Goal: Task Accomplishment & Management: Use online tool/utility

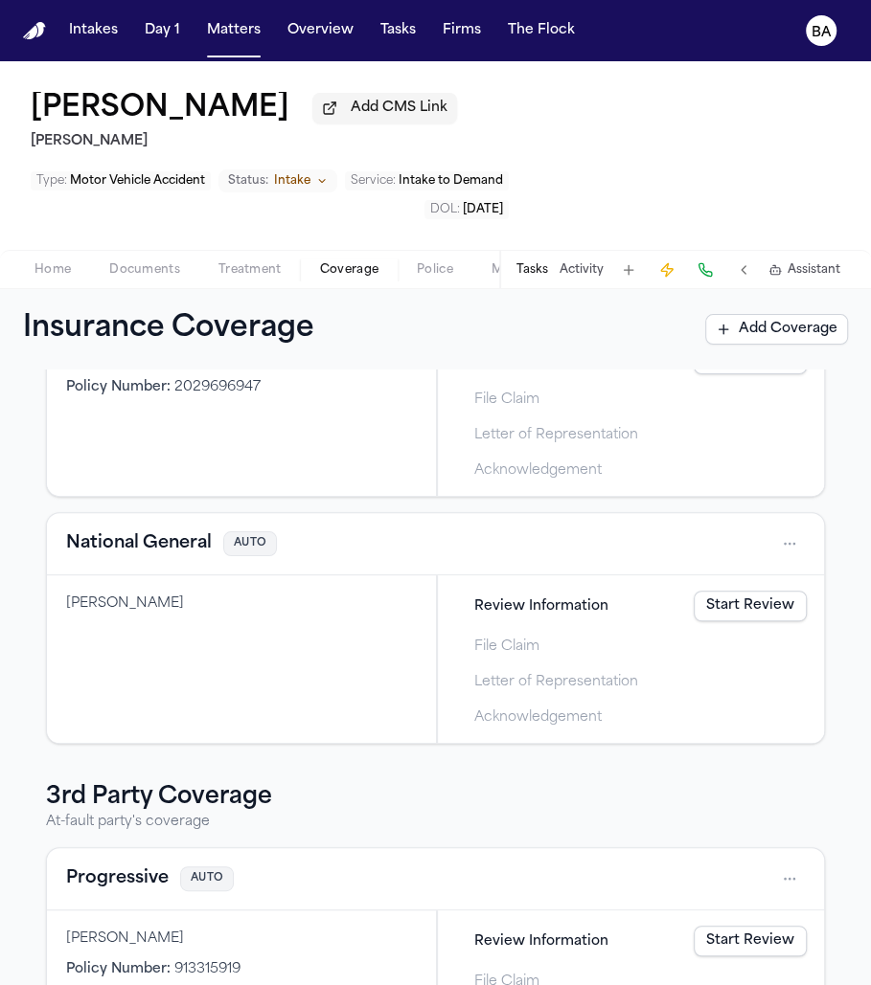
scroll to position [185, 0]
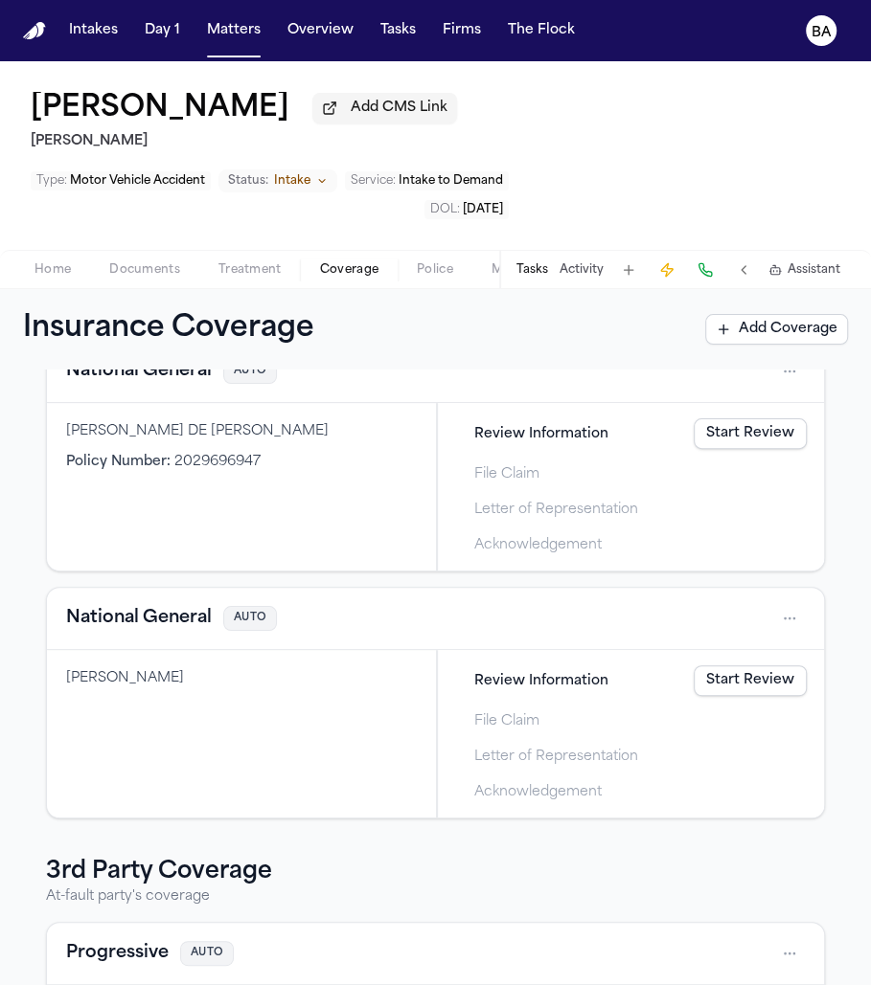
scroll to position [11, 0]
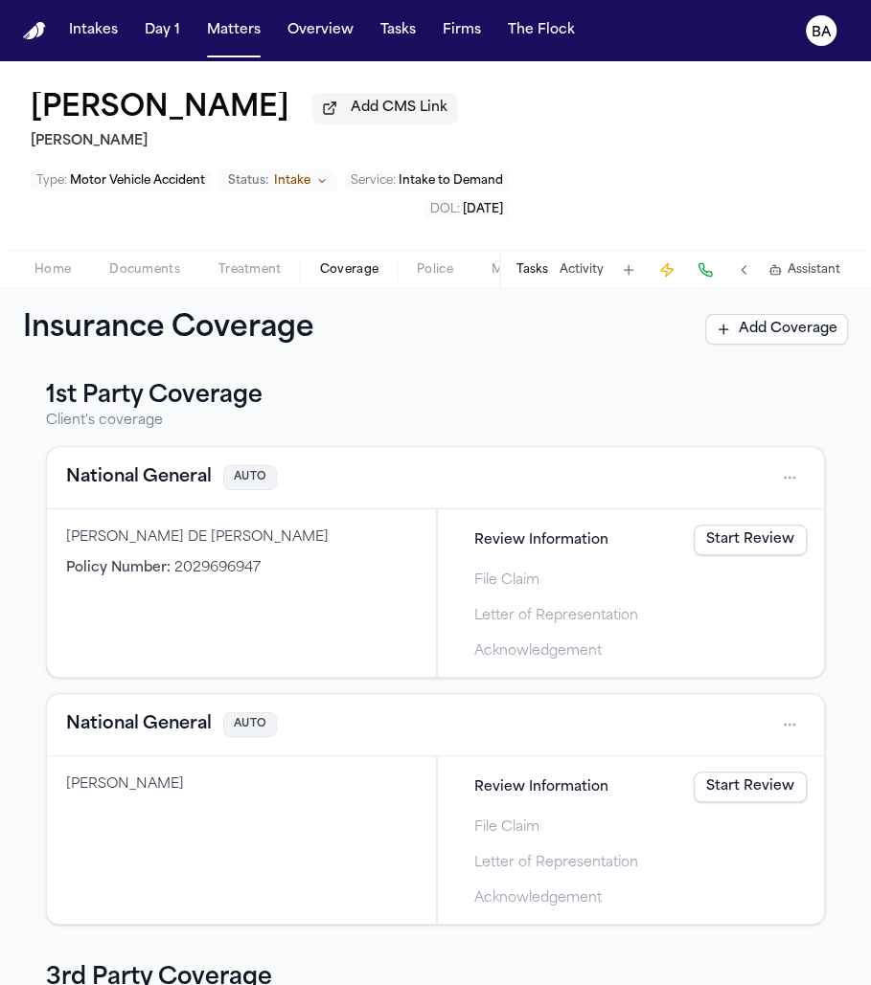
click at [785, 488] on html "Intakes Day 1 Matters Overview Tasks Firms The Flock BA [PERSON_NAME] Add CMS L…" at bounding box center [435, 492] width 871 height 985
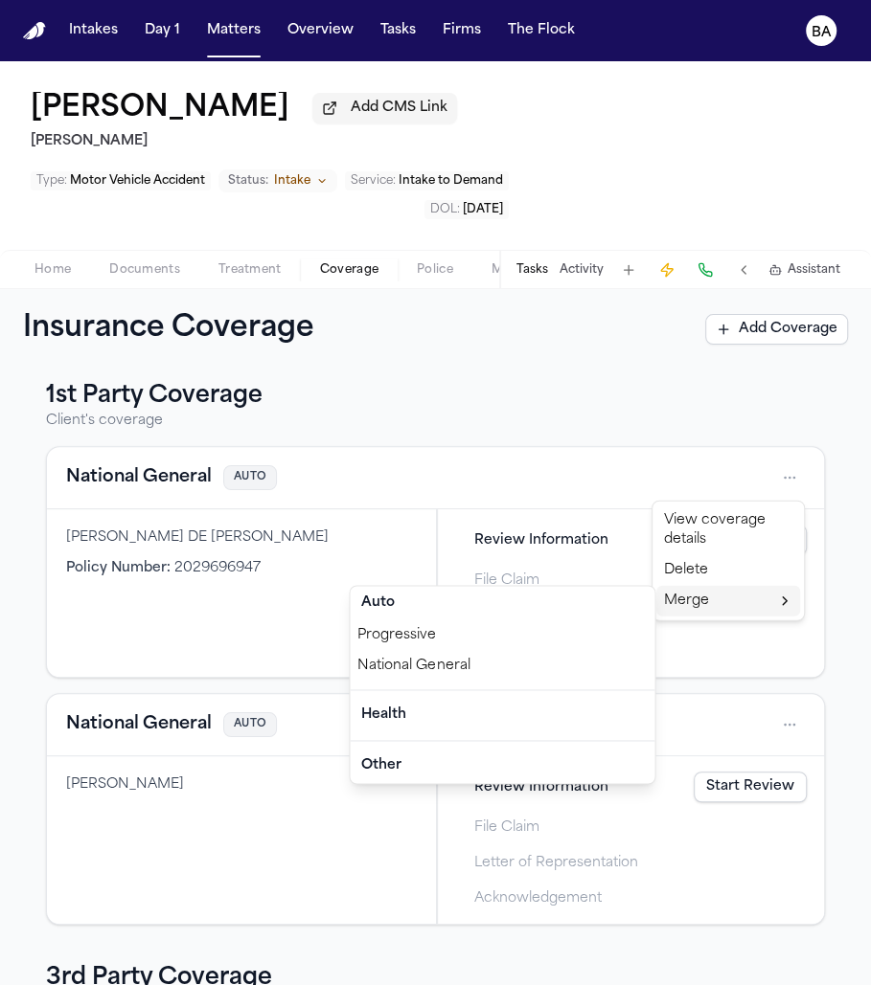
click at [602, 665] on div "National General" at bounding box center [502, 666] width 305 height 31
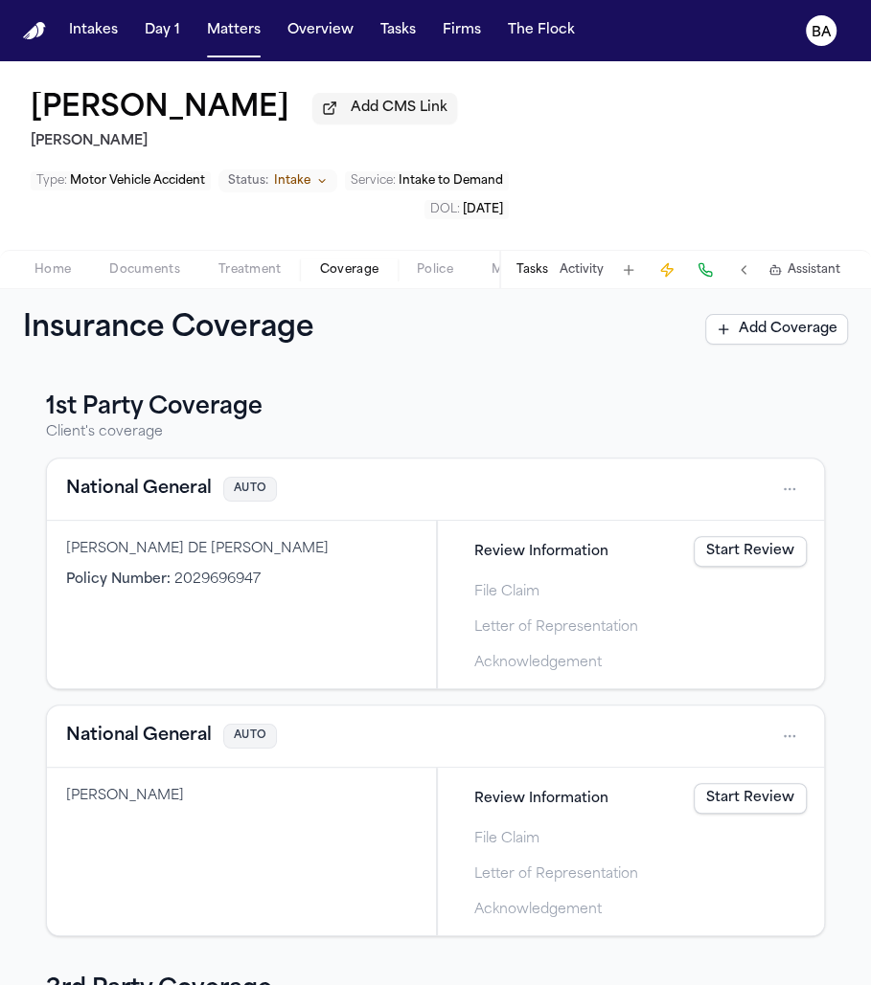
click at [785, 496] on html "Intakes Day 1 Matters Overview Tasks Firms The Flock BA [PERSON_NAME] Add CMS L…" at bounding box center [435, 492] width 871 height 985
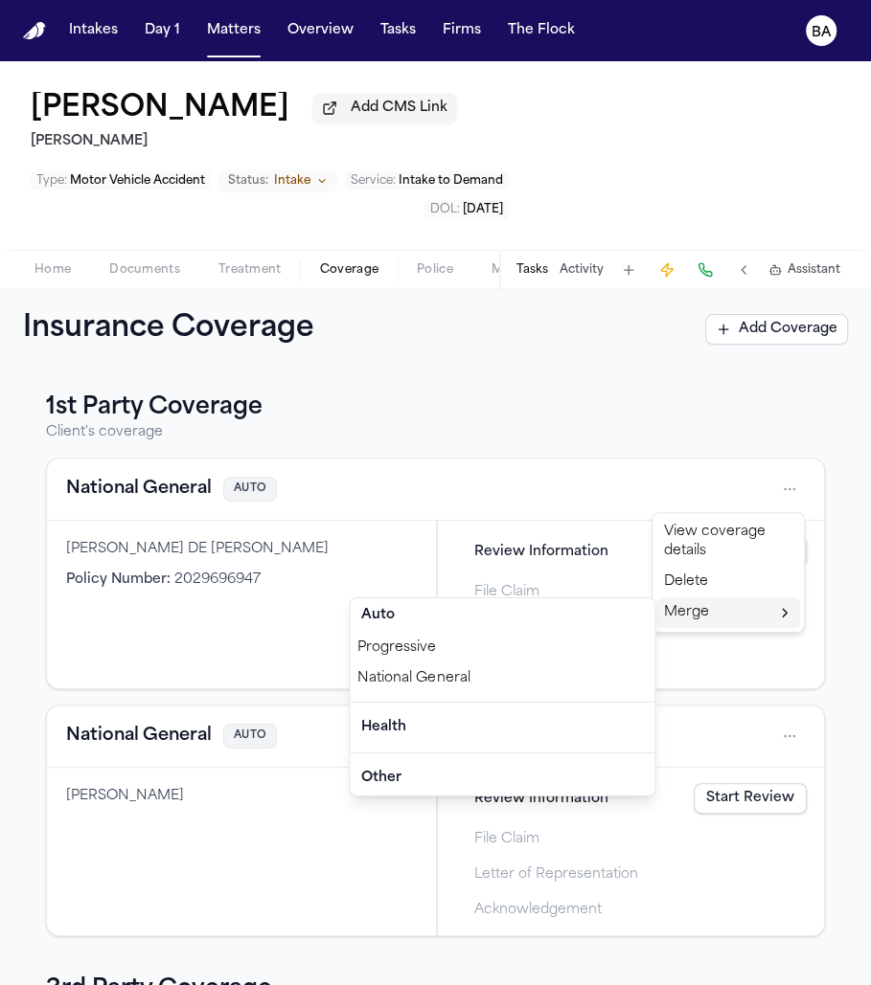
click at [584, 671] on div "National General" at bounding box center [502, 679] width 305 height 31
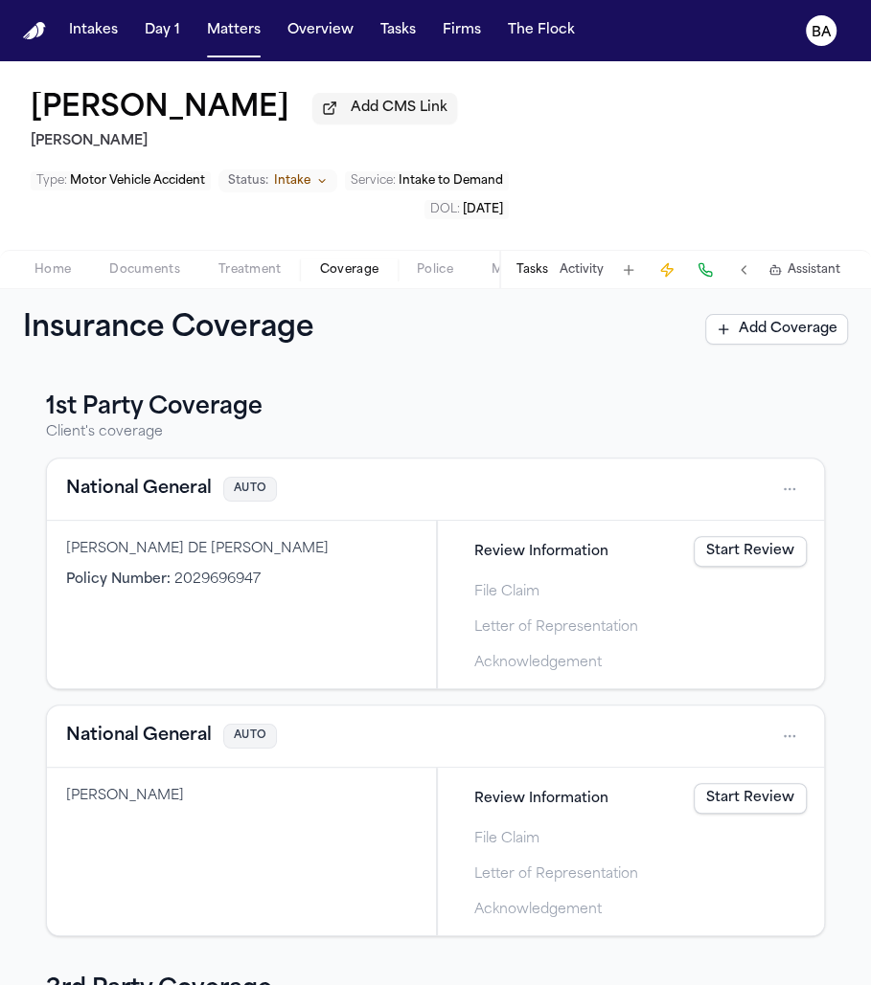
click at [795, 491] on html "Intakes Day 1 Matters Overview Tasks Firms The Flock BA [PERSON_NAME] Add CMS L…" at bounding box center [435, 492] width 871 height 985
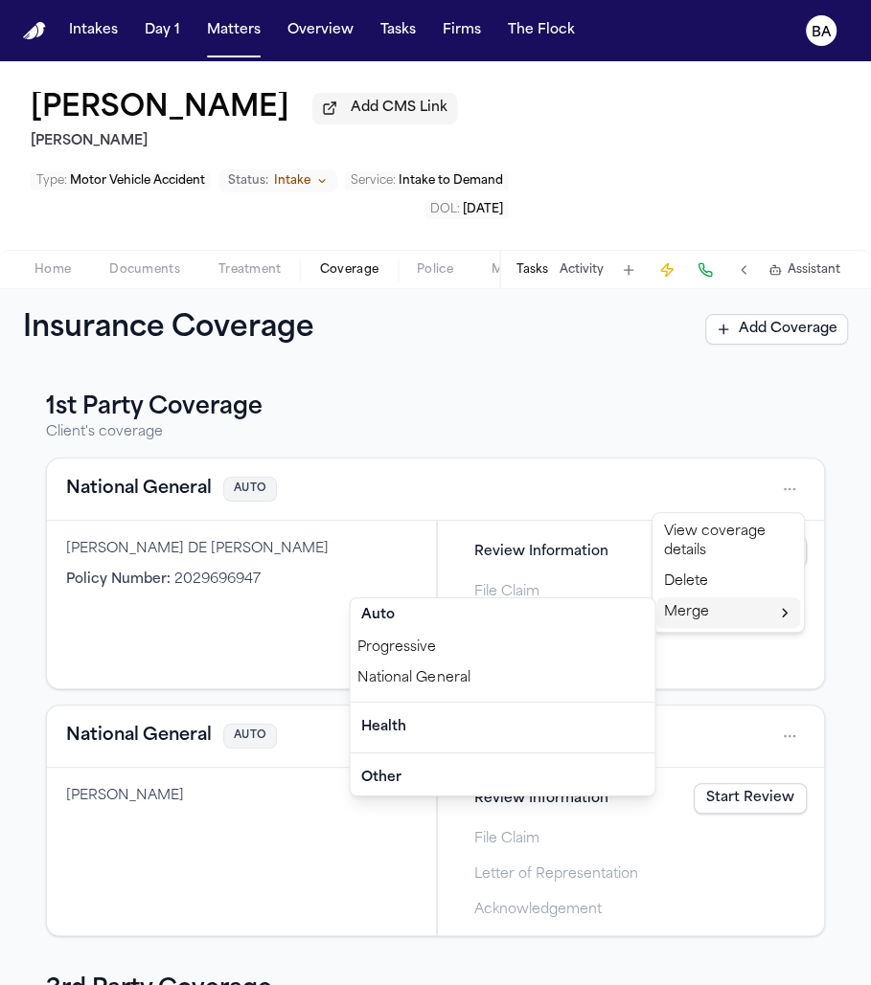
click at [597, 672] on div "National General" at bounding box center [502, 679] width 305 height 31
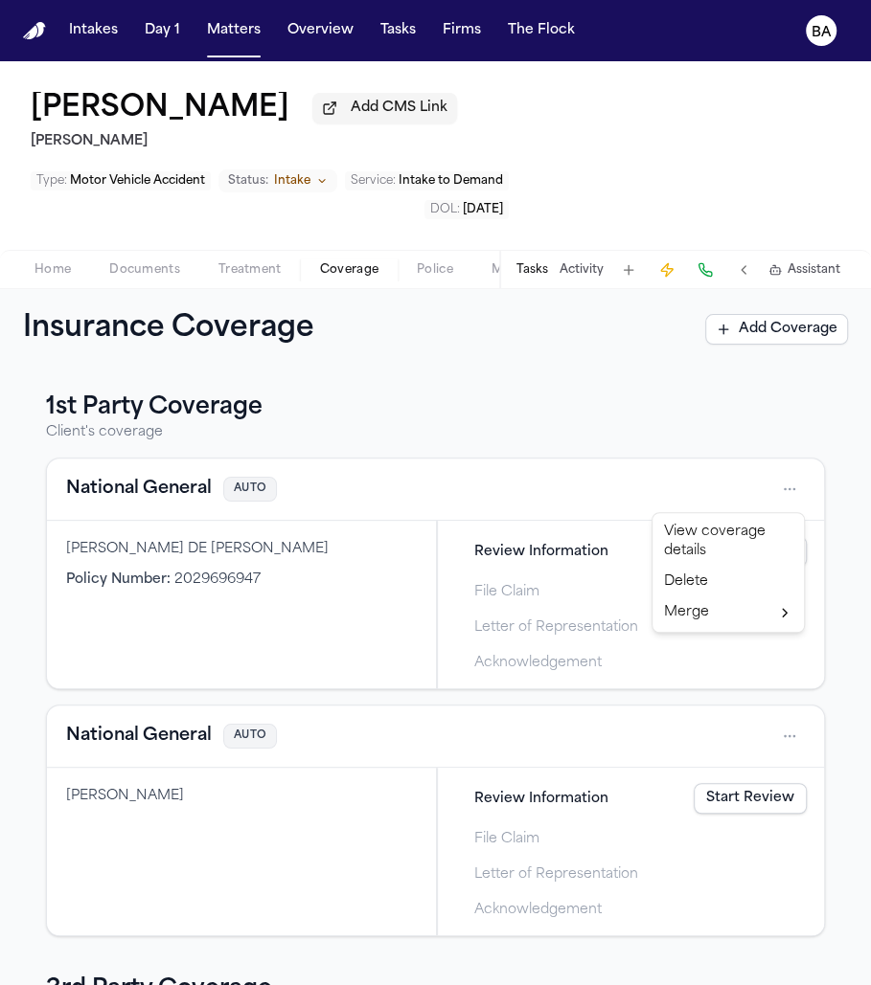
click at [788, 498] on html "Intakes Day 1 Matters Overview Tasks Firms The Flock BA Ana Zapata Molina Add C…" at bounding box center [435, 492] width 871 height 985
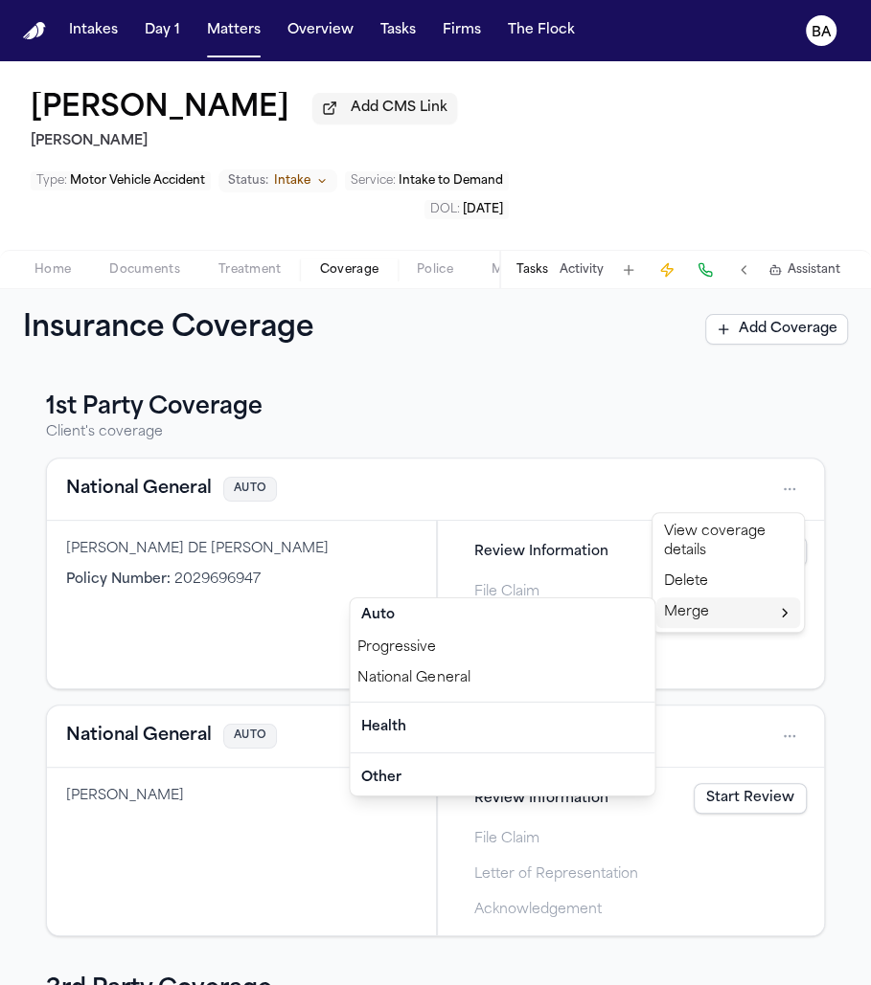
click at [579, 676] on div "National General" at bounding box center [502, 679] width 305 height 31
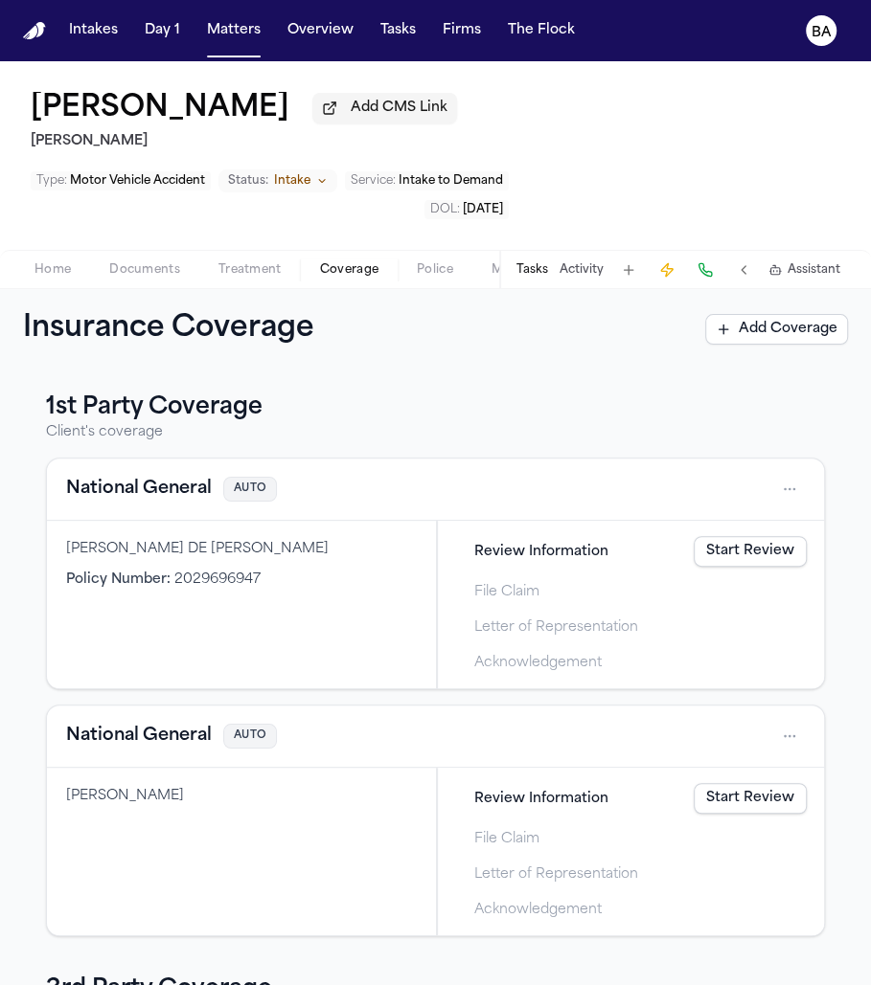
click at [788, 500] on html "Intakes Day 1 Matters Overview Tasks Firms The Flock BA [PERSON_NAME] Add CMS L…" at bounding box center [435, 492] width 871 height 985
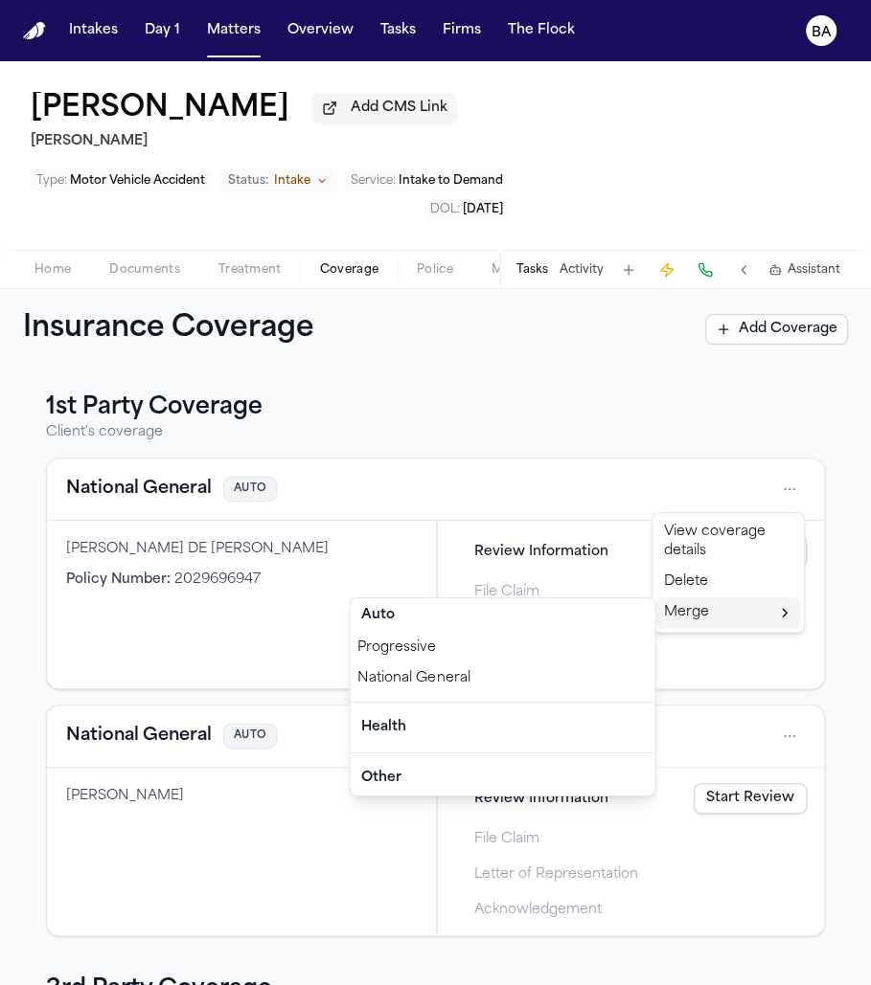
click at [597, 677] on div "National General" at bounding box center [502, 679] width 305 height 31
